Goal: Task Accomplishment & Management: Manage account settings

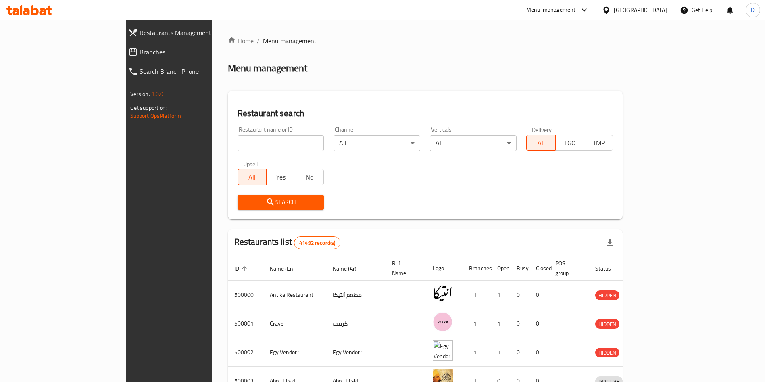
click at [257, 133] on div "Restaurant name or ID Restaurant name or ID" at bounding box center [281, 139] width 87 height 25
click at [253, 139] on input "search" at bounding box center [281, 143] width 87 height 16
type input "Big boys burger"
click at [244, 204] on span "Search" at bounding box center [281, 202] width 74 height 10
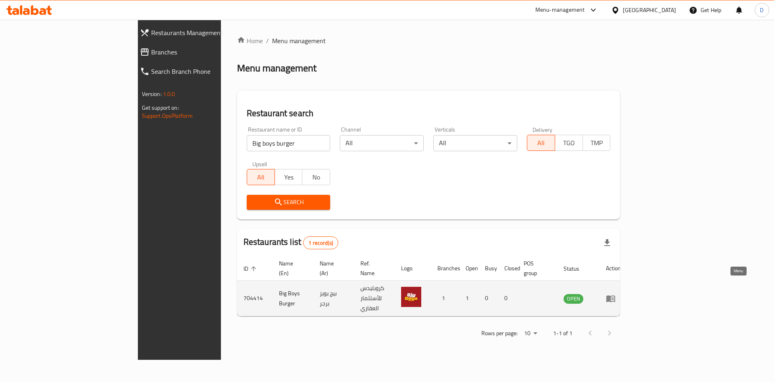
click at [616, 294] on icon "enhanced table" at bounding box center [611, 299] width 10 height 10
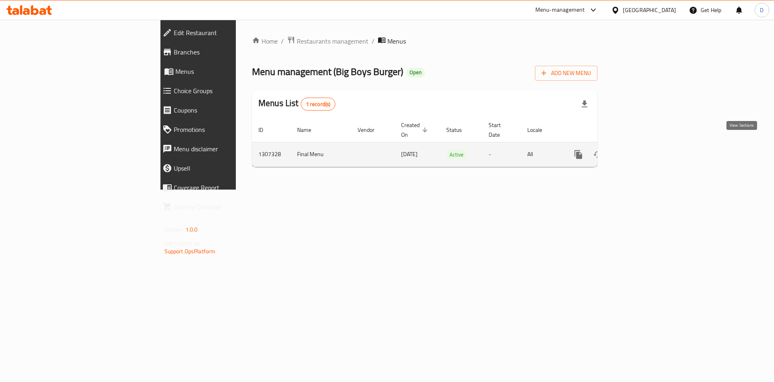
click at [642, 150] on icon "enhanced table" at bounding box center [637, 155] width 10 height 10
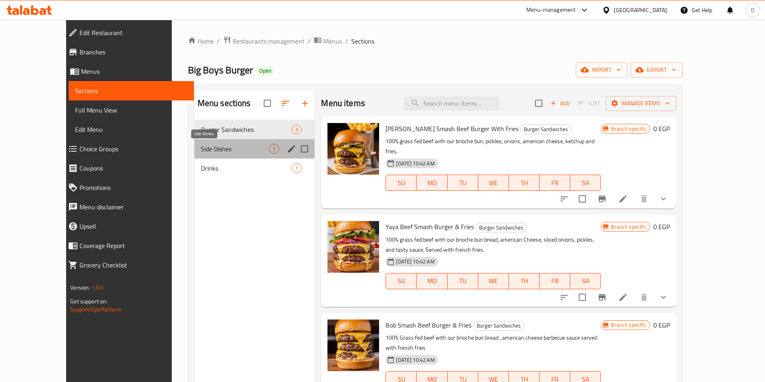
click at [201, 144] on span "Side Dishes" at bounding box center [235, 149] width 69 height 10
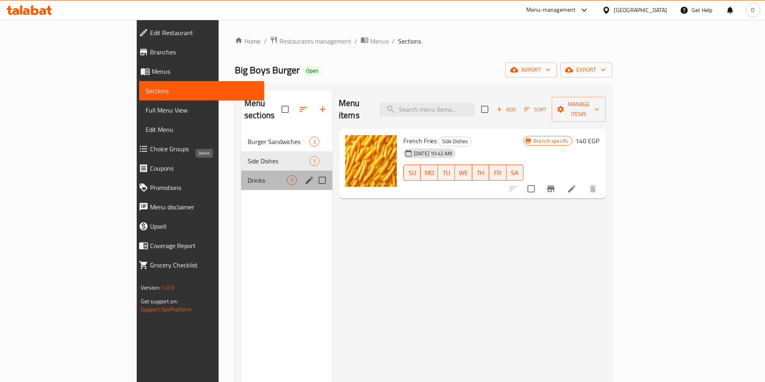
click at [248, 175] on span "Drinks" at bounding box center [267, 180] width 39 height 10
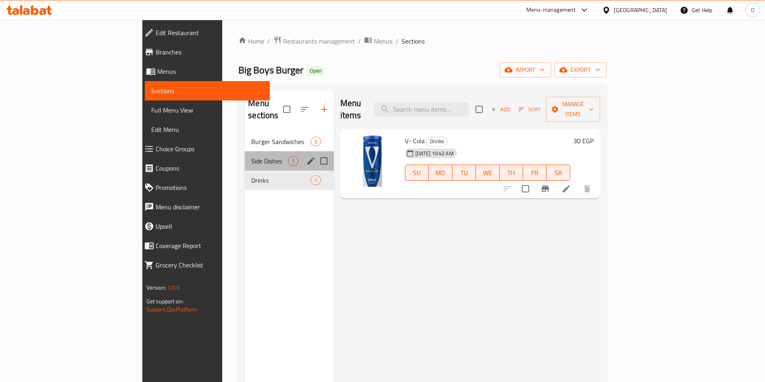
click at [245, 151] on div "Side Dishes 1" at bounding box center [289, 160] width 89 height 19
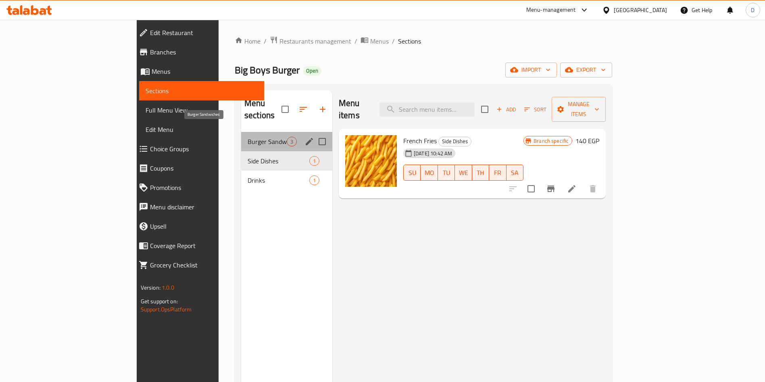
click at [248, 137] on span "Burger Sandwiches" at bounding box center [267, 142] width 39 height 10
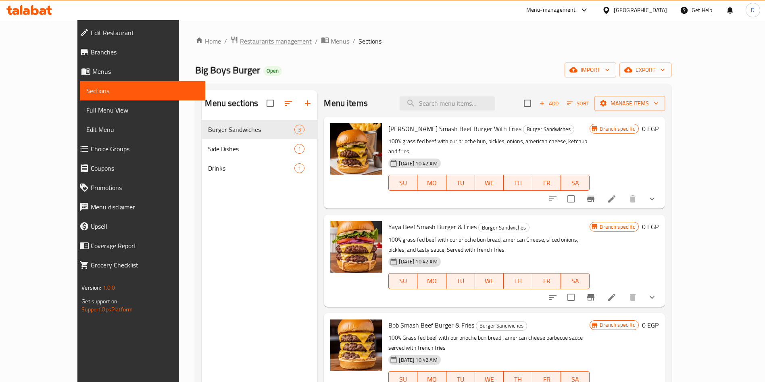
click at [253, 41] on span "Restaurants management" at bounding box center [276, 41] width 72 height 10
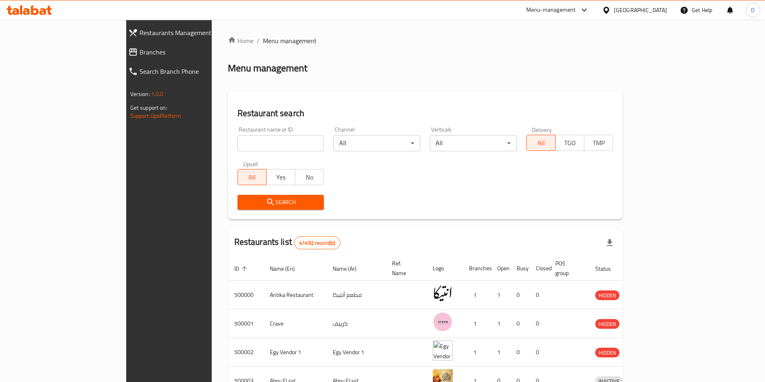
drag, startPoint x: 236, startPoint y: 134, endPoint x: 240, endPoint y: 146, distance: 12.8
click at [240, 146] on div "Restaurant name or ID Restaurant name or ID" at bounding box center [281, 139] width 87 height 25
click at [240, 146] on input "search" at bounding box center [281, 143] width 87 height 16
type input "bo hub"
click at [262, 197] on span "Search" at bounding box center [281, 202] width 74 height 10
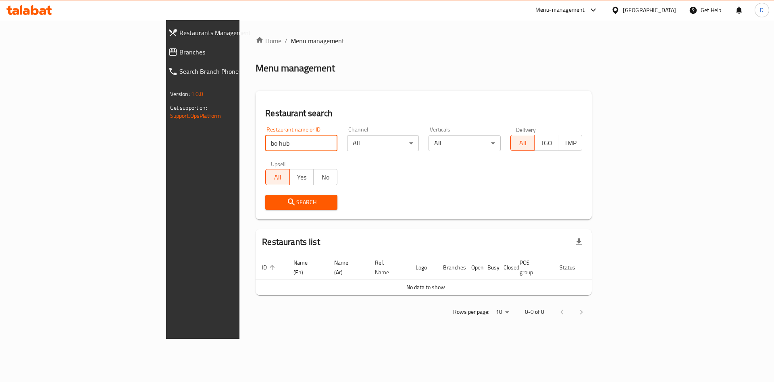
click at [265, 150] on input "bo hub" at bounding box center [301, 143] width 72 height 16
paste input "Bó hub"
type input "Bó hub"
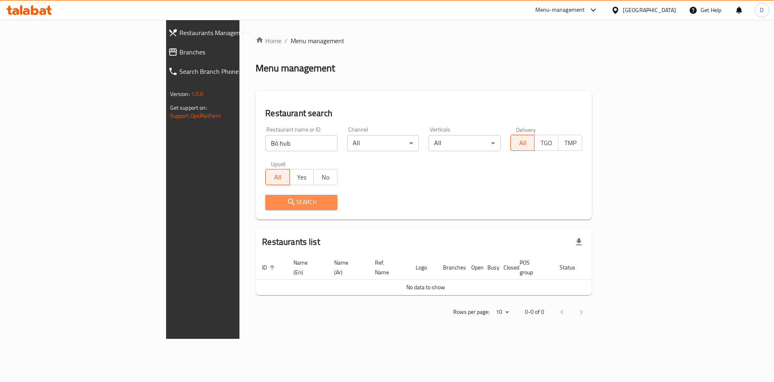
click at [272, 207] on span "Search" at bounding box center [301, 202] width 59 height 10
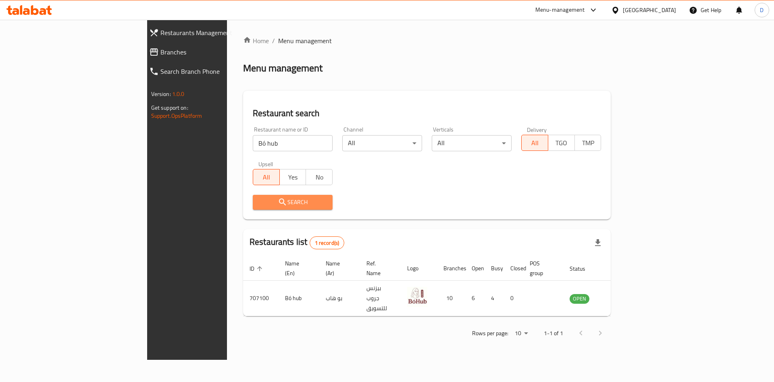
click at [259, 207] on span "Search" at bounding box center [292, 202] width 67 height 10
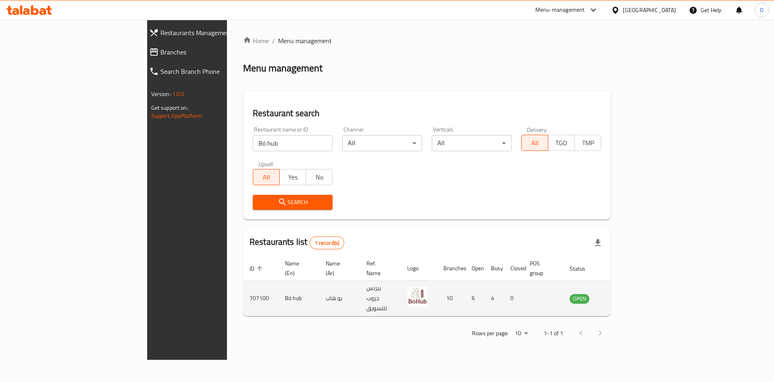
click at [634, 281] on td "enhanced table" at bounding box center [620, 298] width 28 height 35
click at [622, 295] on icon "enhanced table" at bounding box center [617, 298] width 9 height 7
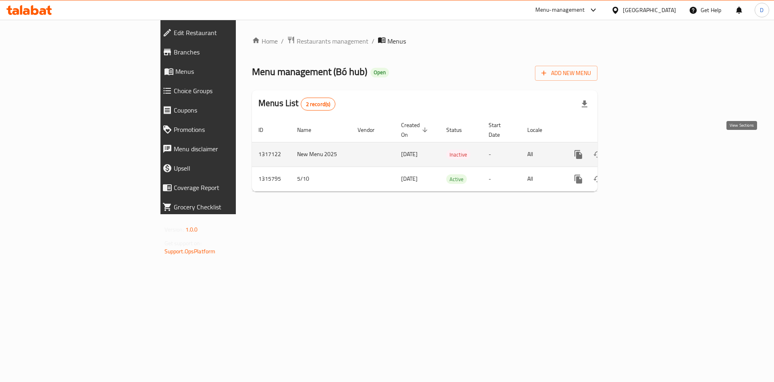
click at [640, 151] on icon "enhanced table" at bounding box center [636, 154] width 7 height 7
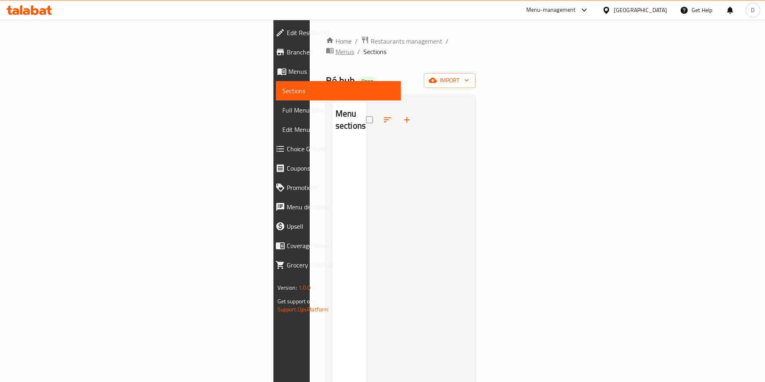
click at [336, 47] on span "Menus" at bounding box center [345, 52] width 19 height 10
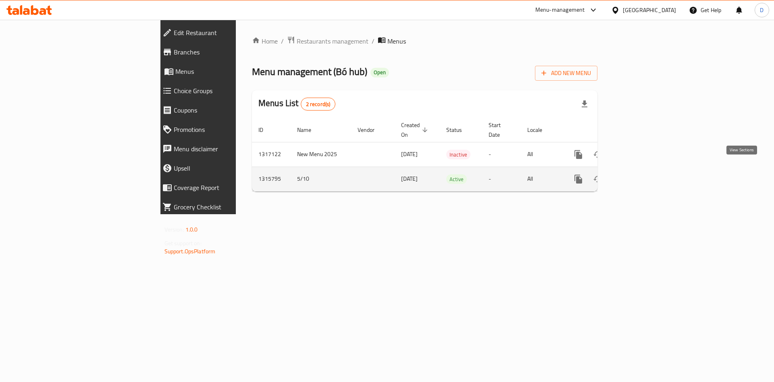
click at [647, 169] on link "enhanced table" at bounding box center [636, 178] width 19 height 19
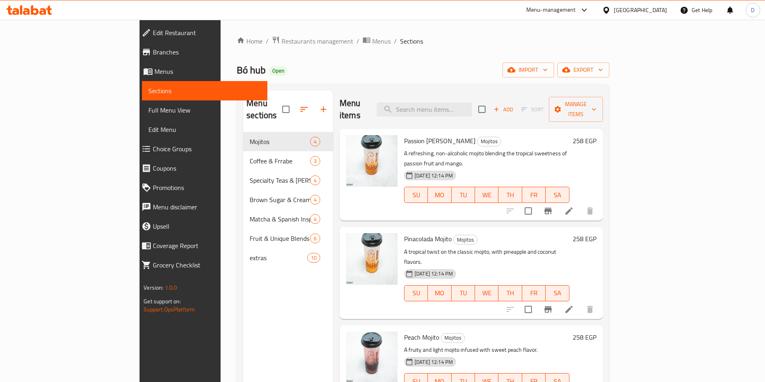
click at [416, 325] on div "Peach Mojito Mojitos A fruity and light mojito infused with sweet peach flavor.…" at bounding box center [471, 366] width 263 height 82
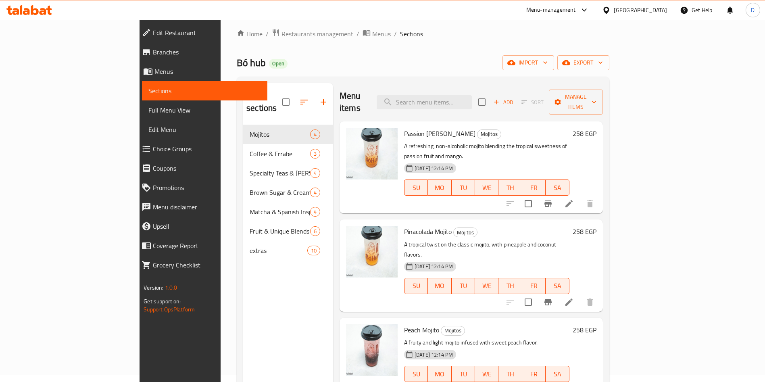
scroll to position [4, 0]
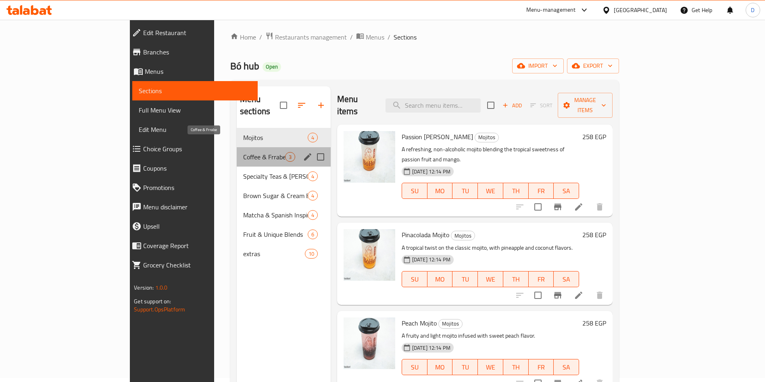
click at [243, 152] on span "Coffee & Frrabe" at bounding box center [264, 157] width 42 height 10
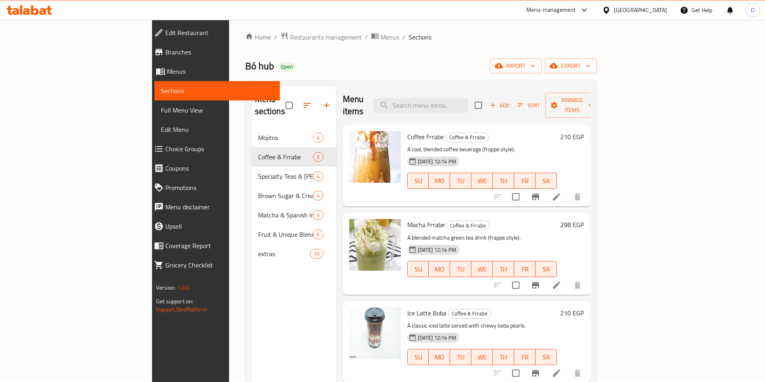
scroll to position [113, 0]
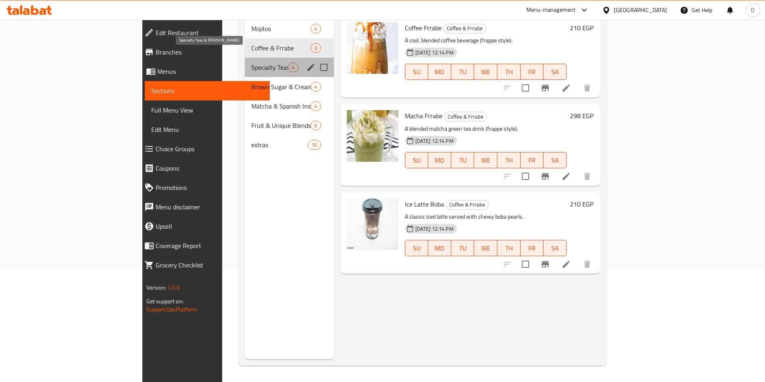
click at [251, 63] on span "Specialty Teas & [PERSON_NAME]" at bounding box center [269, 68] width 37 height 10
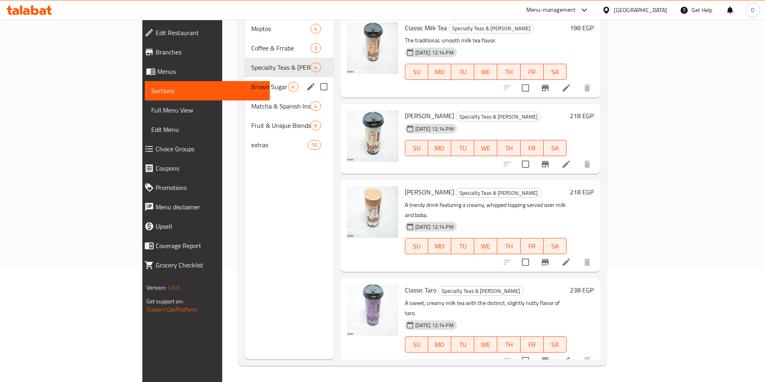
click at [245, 77] on div "Brown Sugar & Cream Brulee 4" at bounding box center [289, 86] width 89 height 19
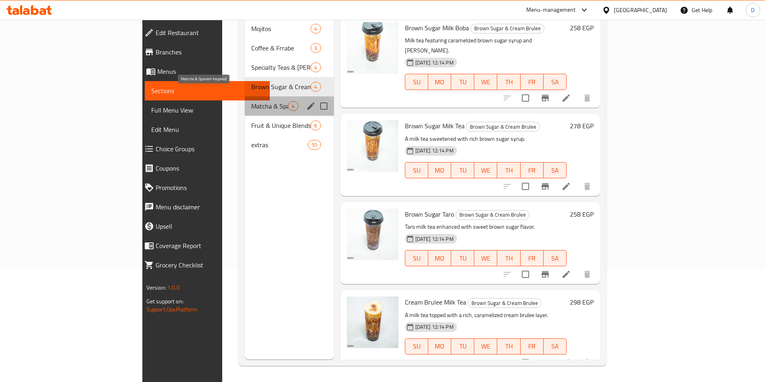
click at [251, 101] on span "Matcha & Spanish Inspired" at bounding box center [269, 106] width 37 height 10
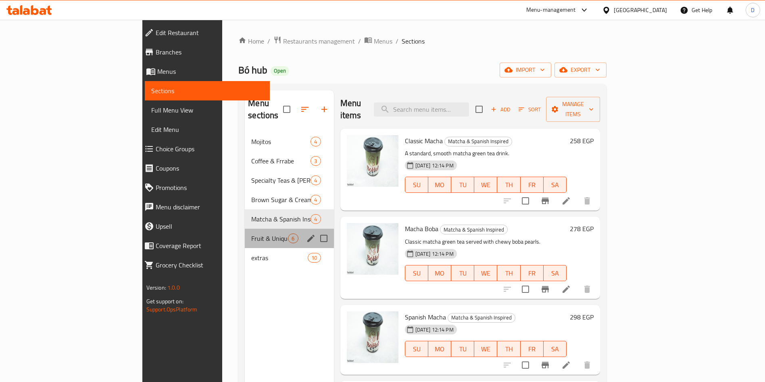
click at [245, 229] on div "Fruit & Unique Blends 6" at bounding box center [289, 238] width 89 height 19
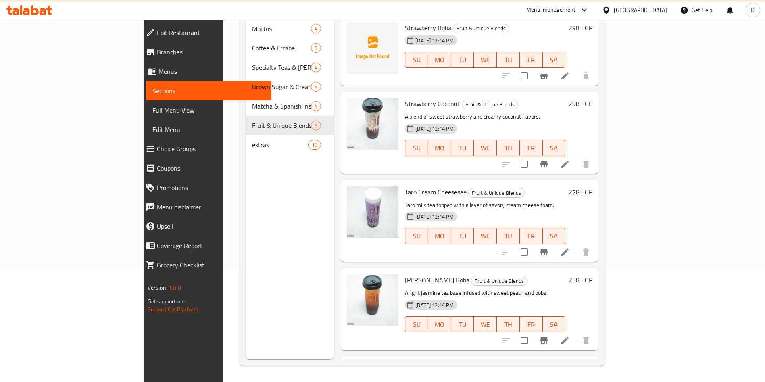
scroll to position [13, 0]
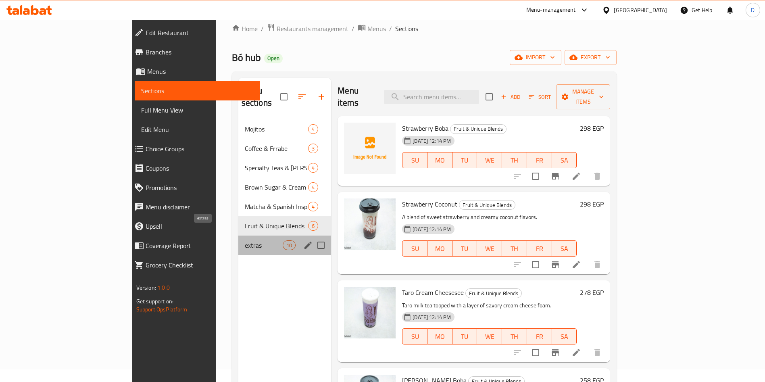
click at [245, 240] on span "extras" at bounding box center [264, 245] width 38 height 10
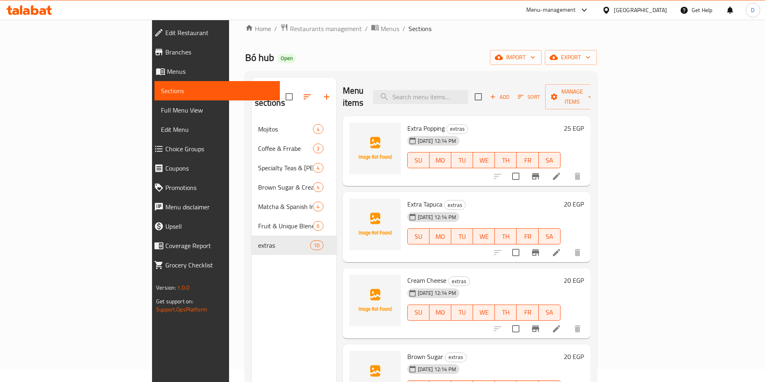
click at [252, 116] on nav "Mojitos 4 Coffee & Frrabe 3 Specialty Teas & Boba Drinks 4 Brown Sugar & Cream …" at bounding box center [294, 187] width 85 height 142
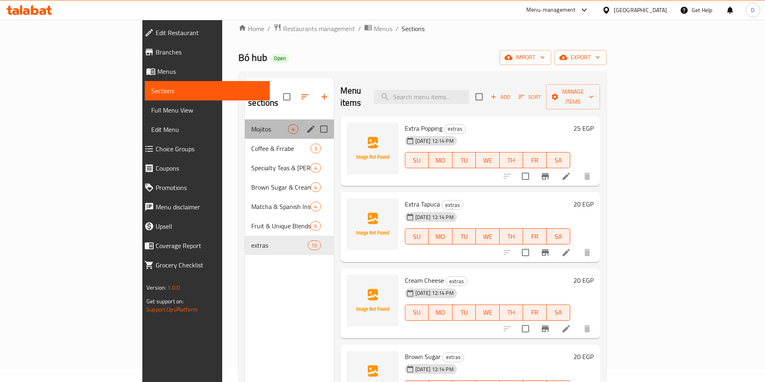
click at [245, 119] on div "Mojitos 4" at bounding box center [289, 128] width 89 height 19
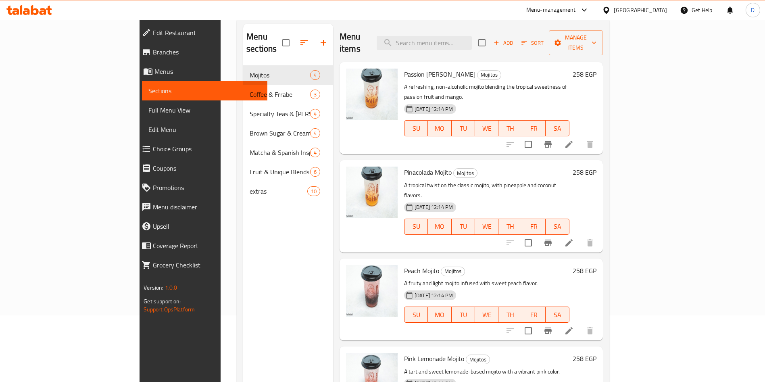
scroll to position [62, 0]
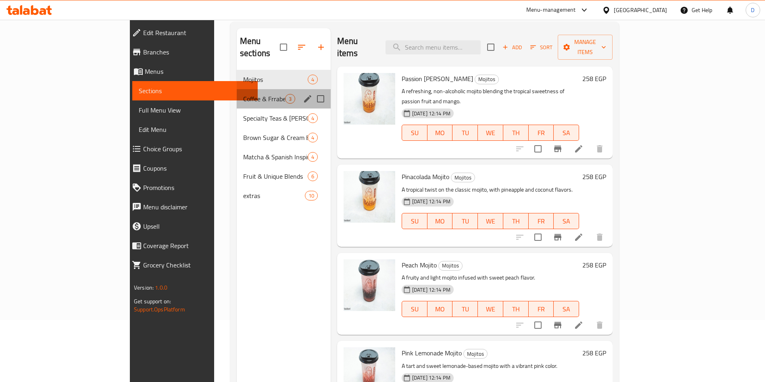
click at [237, 95] on div "Coffee & Frrabe 3" at bounding box center [284, 98] width 94 height 19
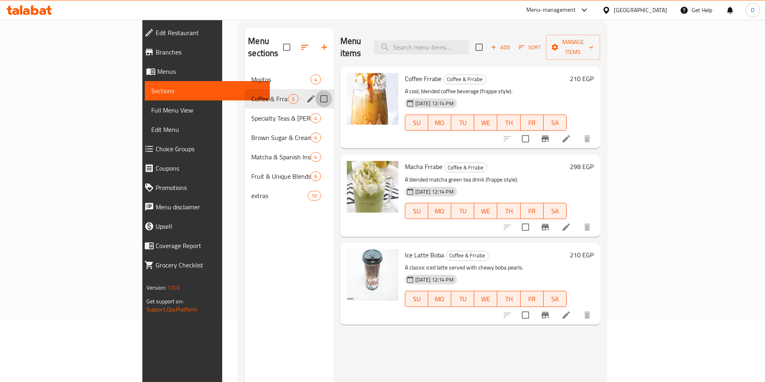
click at [315, 90] on input "Menu sections" at bounding box center [323, 98] width 17 height 17
checkbox input "false"
click at [307, 95] on icon "edit" at bounding box center [310, 98] width 7 height 7
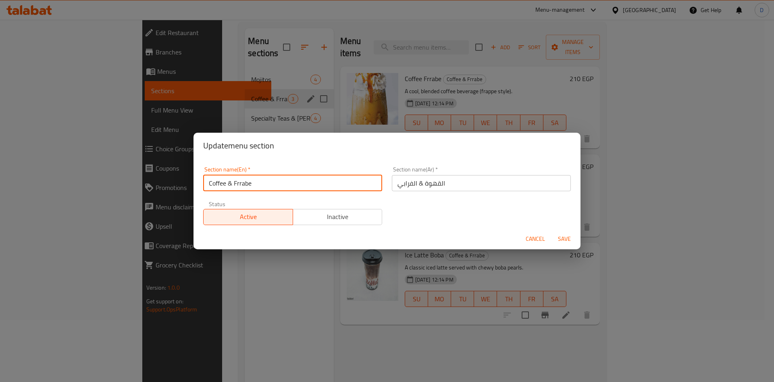
click at [257, 188] on input "Coffee & Frrabe" at bounding box center [292, 183] width 179 height 16
type input "Coffee & Frappe"
click at [558, 237] on span "Save" at bounding box center [564, 239] width 19 height 10
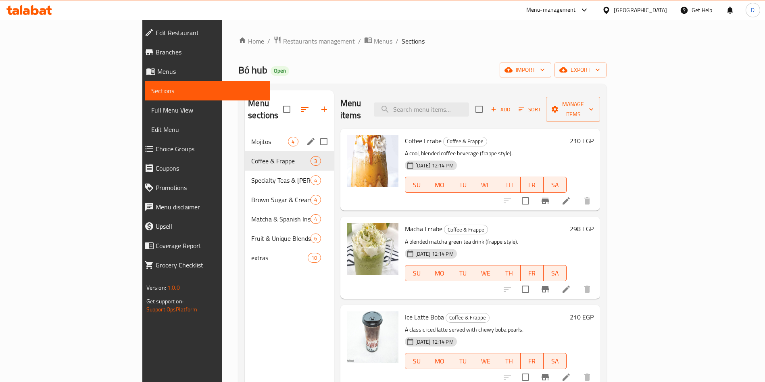
click at [245, 137] on div "Mojitos 4" at bounding box center [289, 141] width 89 height 19
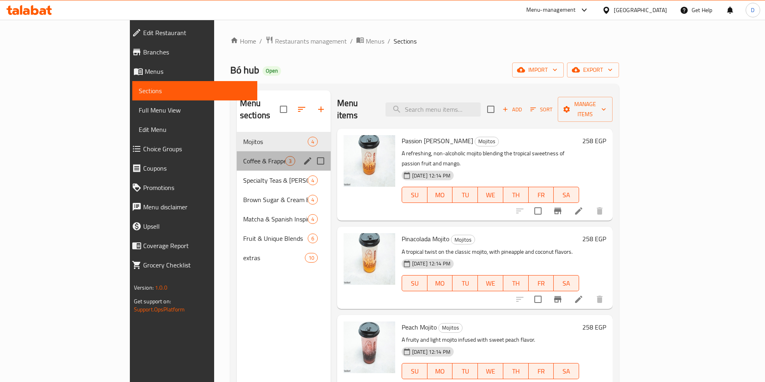
click at [237, 157] on div "Coffee & Frappe 3" at bounding box center [284, 160] width 94 height 19
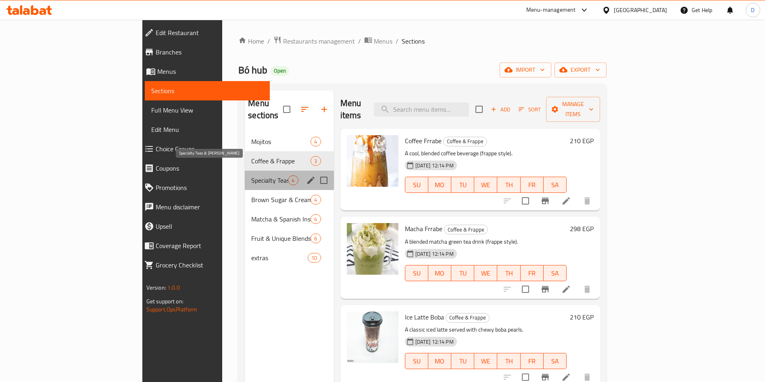
click at [251, 175] on span "Specialty Teas & [PERSON_NAME]" at bounding box center [269, 180] width 37 height 10
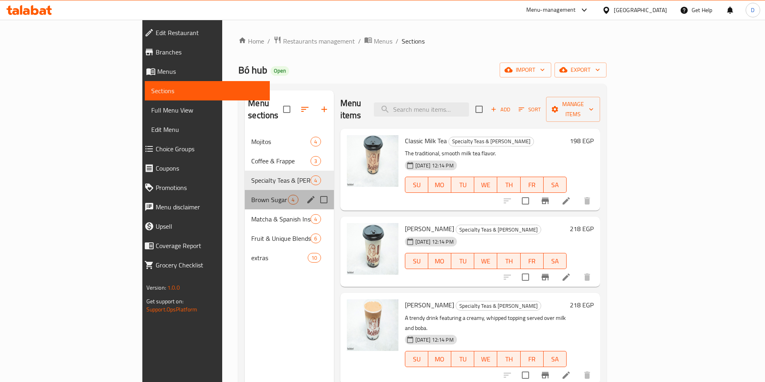
click at [245, 190] on div "Brown Sugar & Cream Brulee 4" at bounding box center [289, 199] width 89 height 19
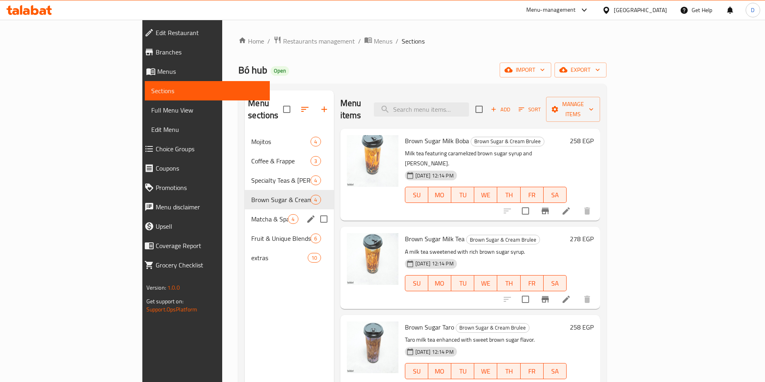
click at [245, 213] on div "Matcha & Spanish Inspired 4" at bounding box center [289, 218] width 89 height 19
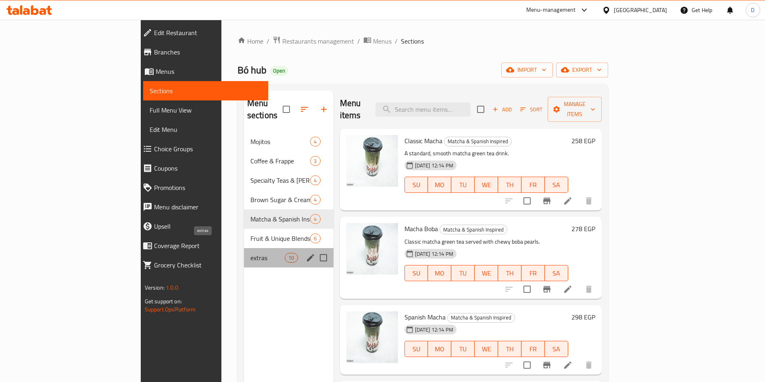
click at [250, 253] on span "extras" at bounding box center [267, 258] width 34 height 10
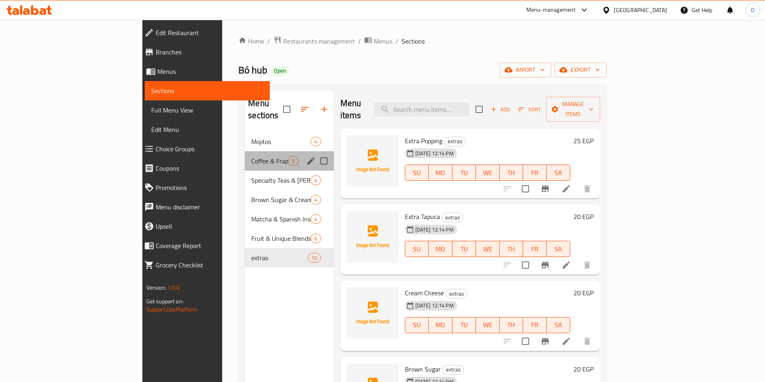
click at [245, 151] on div "Coffee & Frappe 3" at bounding box center [289, 160] width 89 height 19
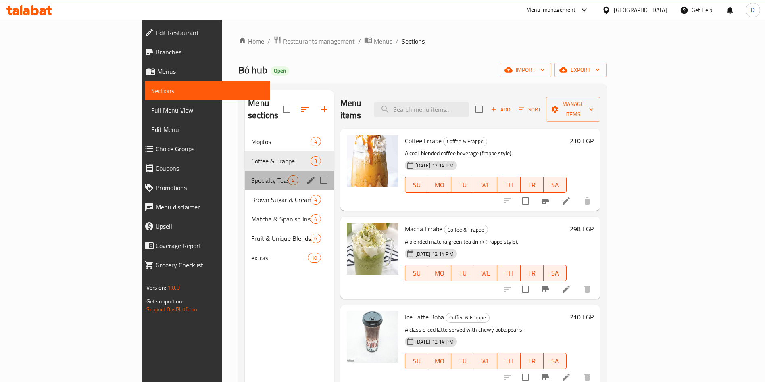
click at [245, 171] on div "Specialty Teas & Boba Drinks 4" at bounding box center [289, 180] width 89 height 19
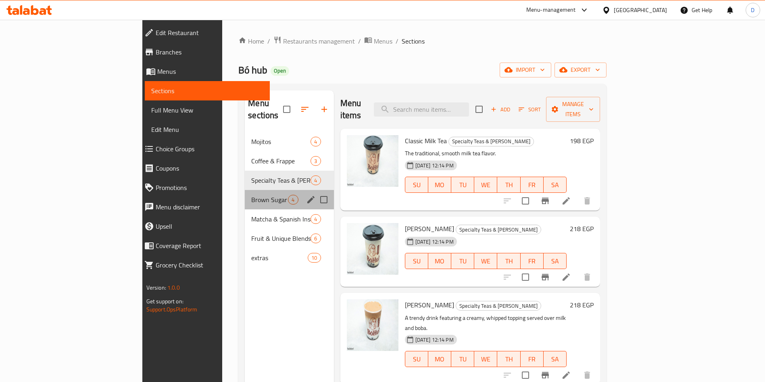
click at [245, 190] on div "Brown Sugar & Cream Brulee 4" at bounding box center [289, 199] width 89 height 19
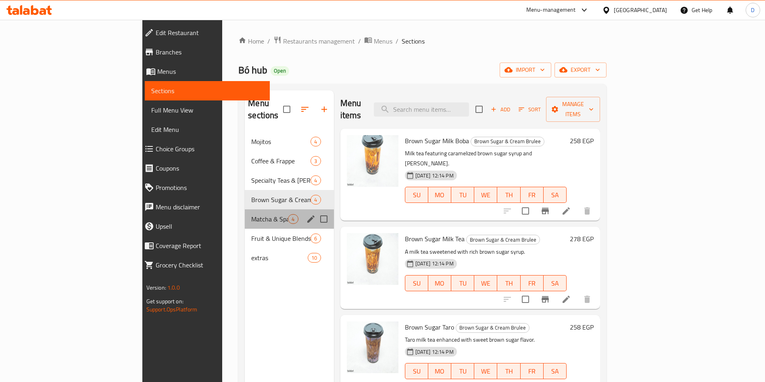
click at [245, 209] on div "Matcha & Spanish Inspired 4" at bounding box center [289, 218] width 89 height 19
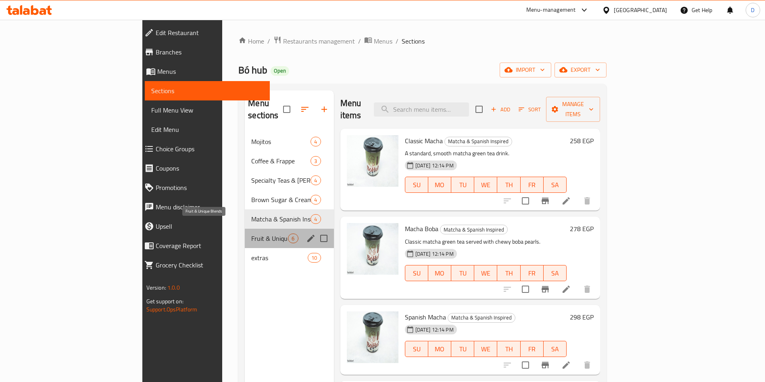
click at [251, 234] on span "Fruit & Unique Blends" at bounding box center [269, 239] width 37 height 10
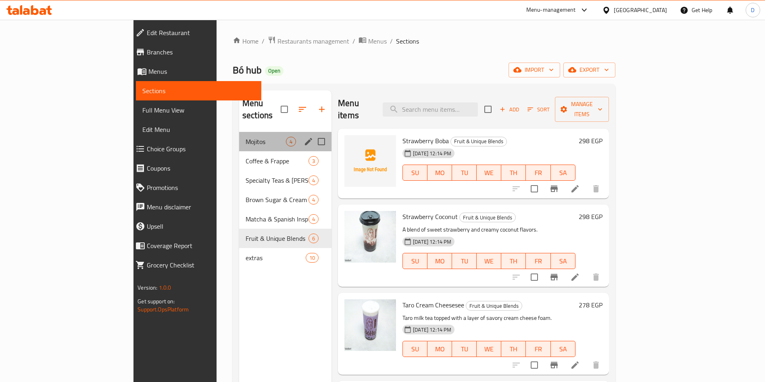
click at [239, 132] on div "Mojitos 4" at bounding box center [285, 141] width 92 height 19
